Goal: Find specific page/section: Find specific page/section

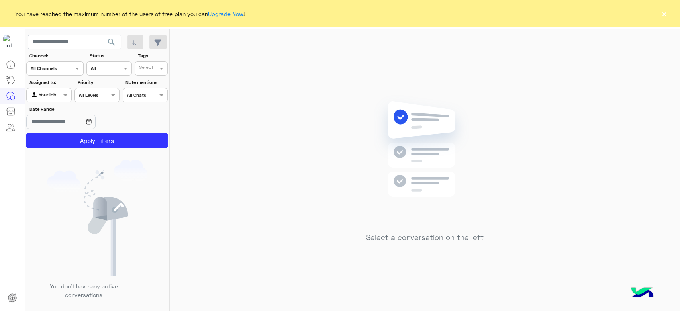
click at [661, 14] on button "×" at bounding box center [664, 14] width 8 height 8
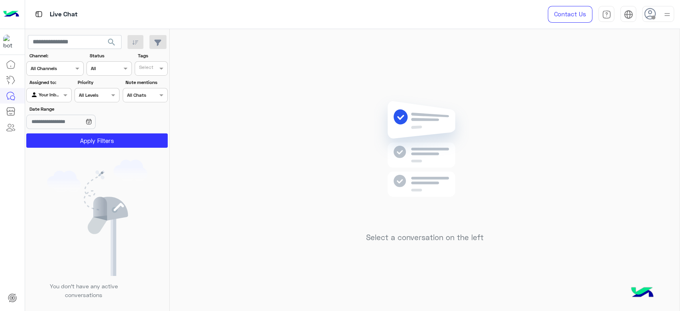
click at [645, 18] on icon at bounding box center [650, 14] width 12 height 12
click at [599, 66] on label "Online" at bounding box center [624, 61] width 87 height 14
drag, startPoint x: 252, startPoint y: 65, endPoint x: 249, endPoint y: 69, distance: 5.1
click at [253, 70] on div "Select a conversation on the left" at bounding box center [425, 171] width 510 height 285
click at [416, 50] on div "Select a conversation on the left" at bounding box center [425, 171] width 510 height 285
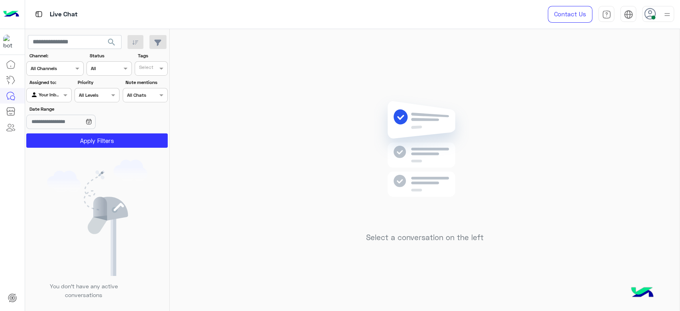
click at [396, 50] on div "Select a conversation on the left" at bounding box center [425, 171] width 510 height 285
